Goal: Task Accomplishment & Management: Manage account settings

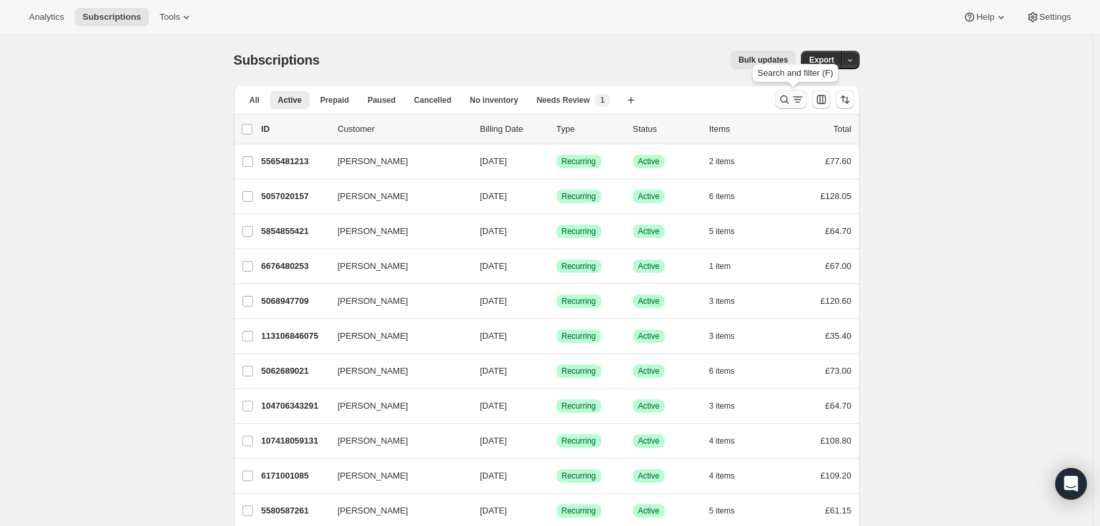
click at [791, 98] on icon "Search and filter results" at bounding box center [784, 99] width 13 height 13
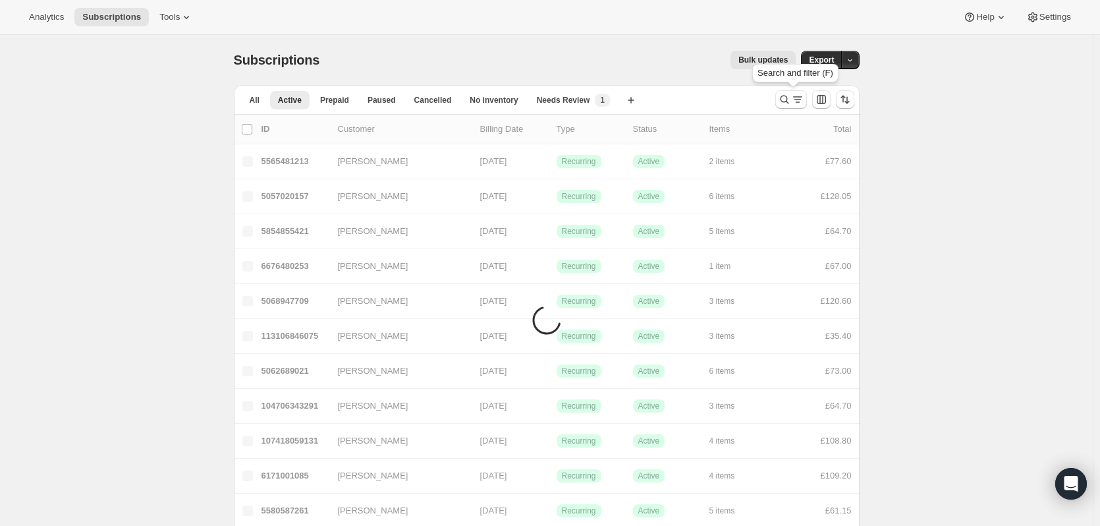
click at [789, 99] on icon "Search and filter results" at bounding box center [784, 99] width 13 height 13
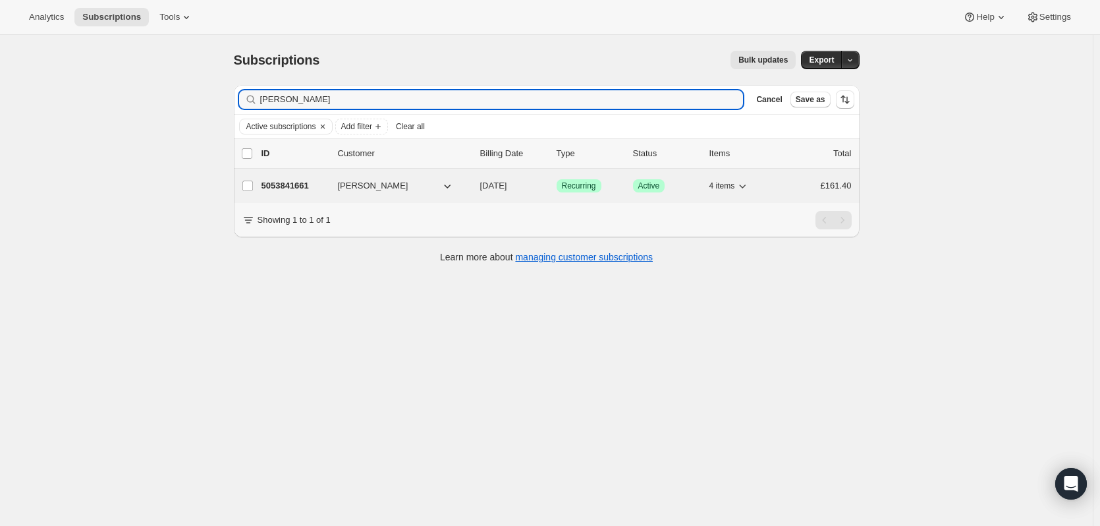
type input "[PERSON_NAME]"
click at [412, 186] on button "[PERSON_NAME]" at bounding box center [396, 185] width 132 height 21
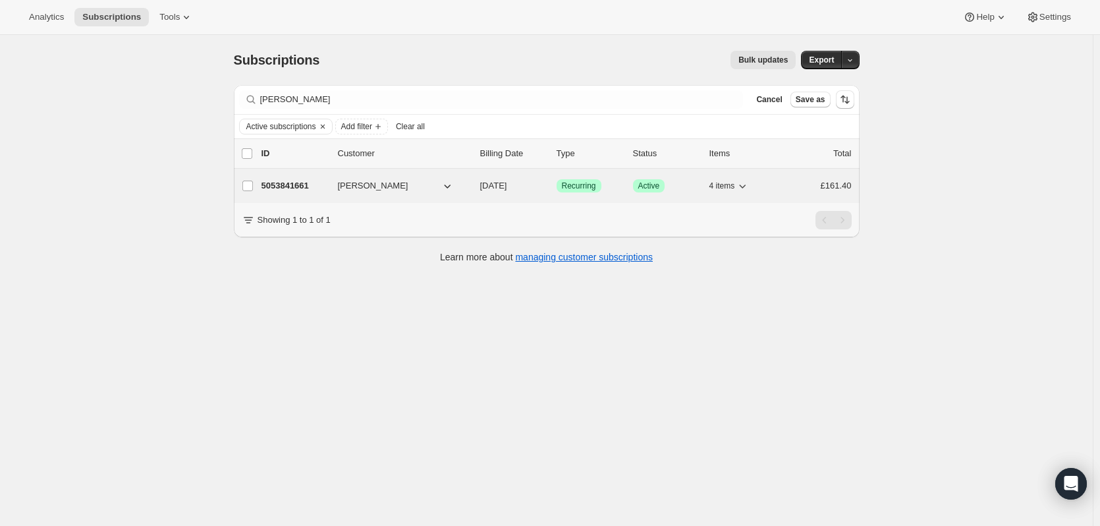
click at [376, 190] on span "[PERSON_NAME]" at bounding box center [373, 185] width 71 height 13
click at [583, 181] on span "Recurring" at bounding box center [579, 186] width 34 height 11
